Goal: Task Accomplishment & Management: Manage account settings

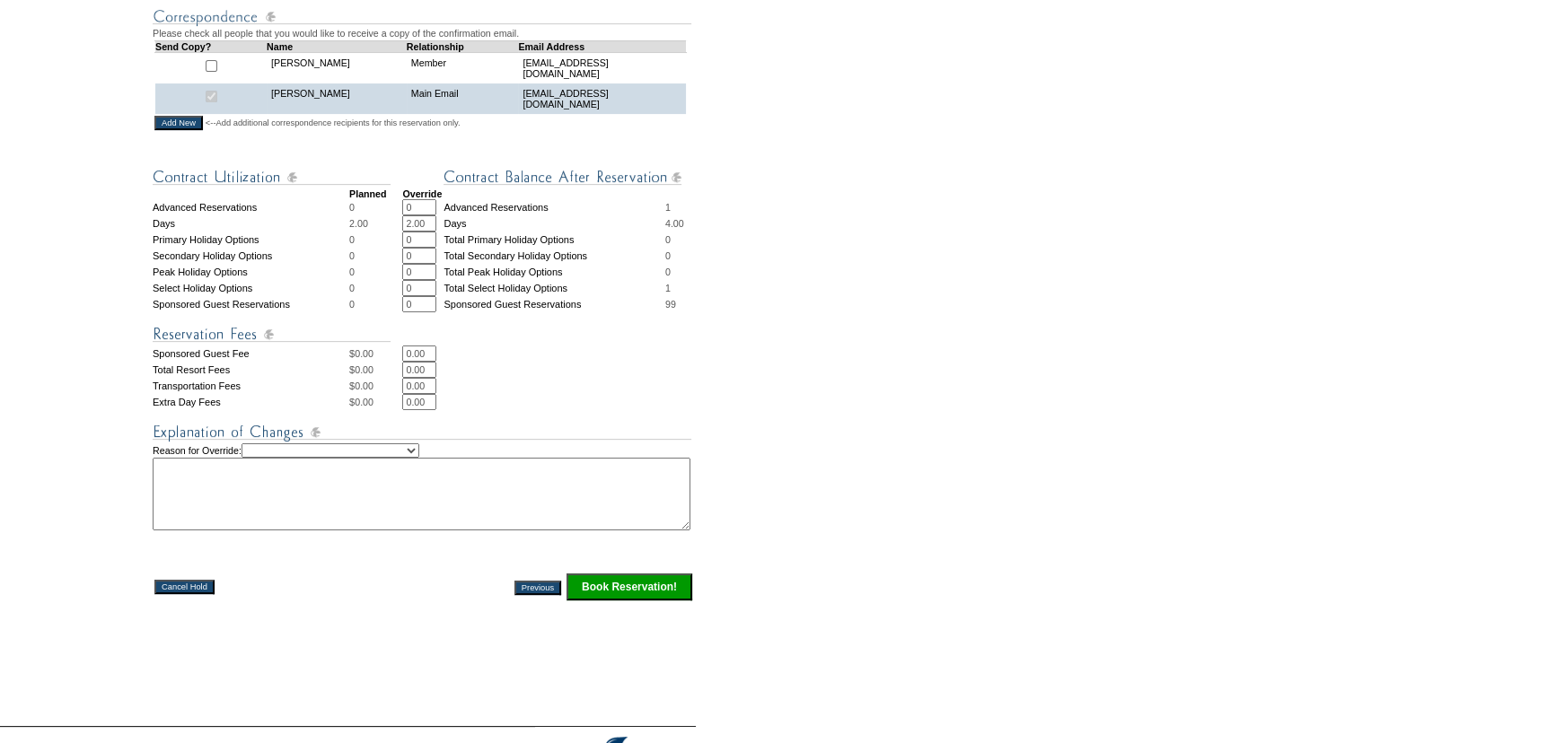
scroll to position [571, 0]
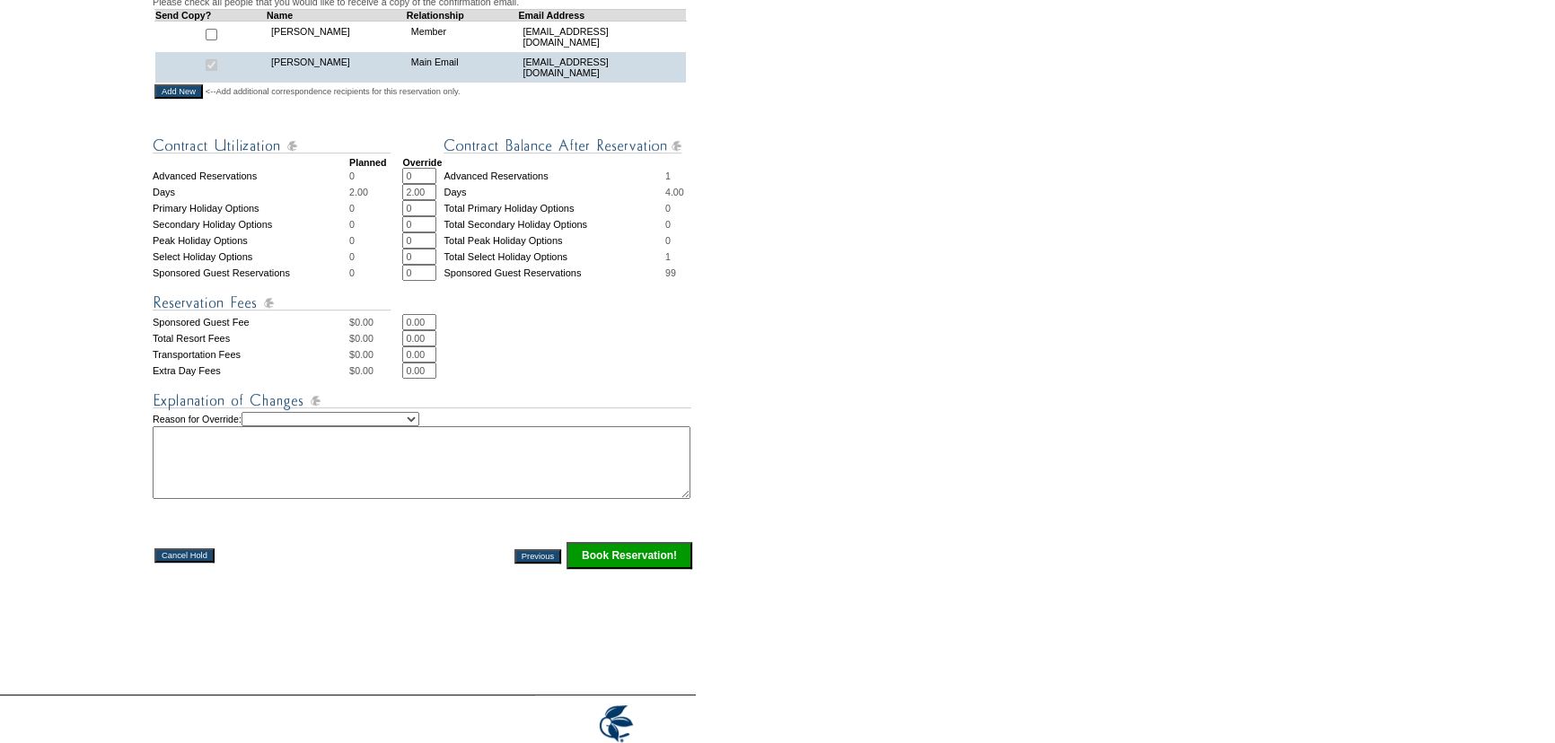
click at [631, 569] on input "Book Reservation!" at bounding box center [629, 555] width 126 height 27
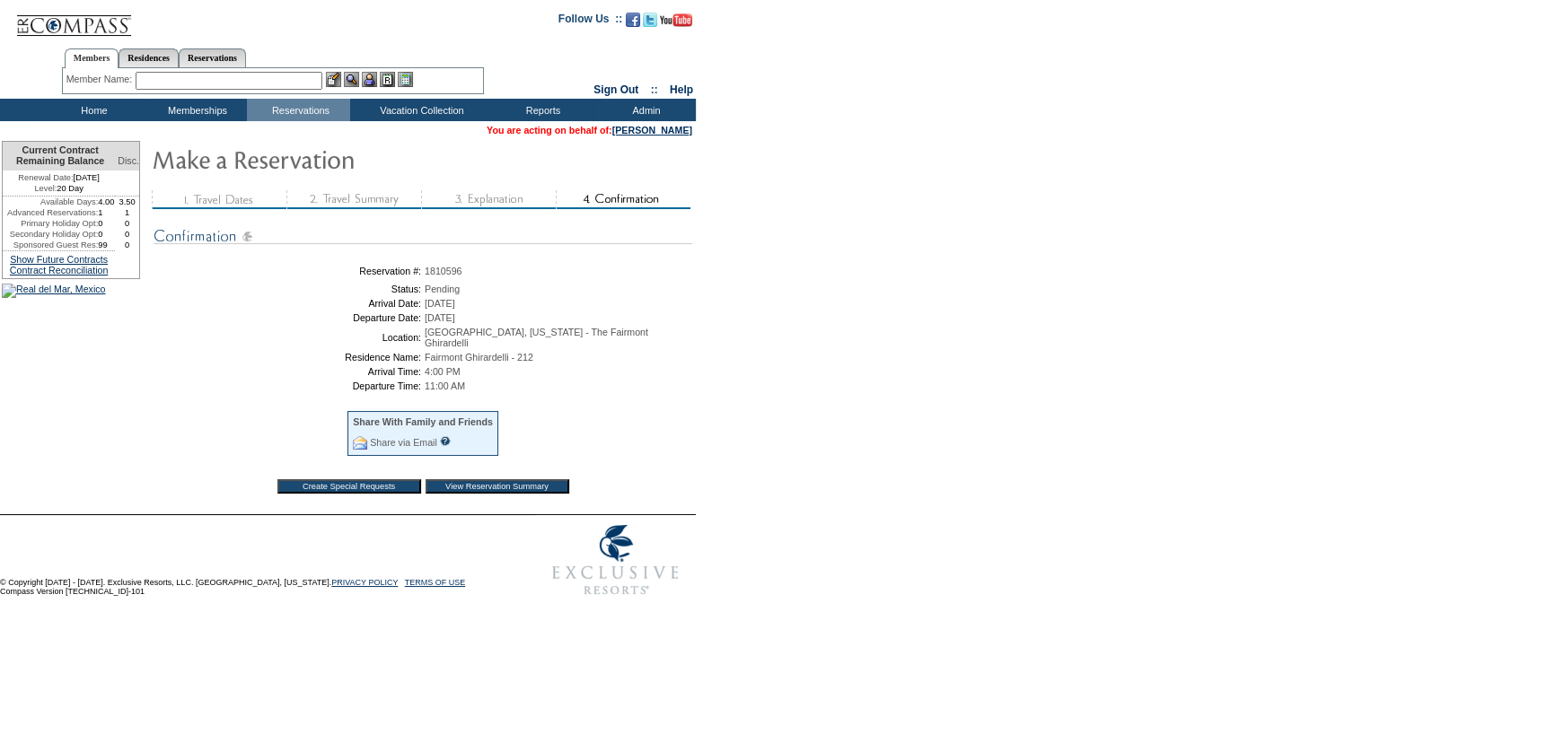
click at [501, 485] on input "View Reservation Summary" at bounding box center [498, 486] width 144 height 14
click at [989, 406] on form "Follow Us ::" at bounding box center [777, 302] width 1555 height 605
